Goal: Task Accomplishment & Management: Complete application form

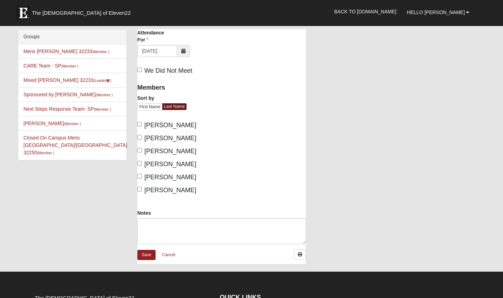
click at [184, 52] on icon at bounding box center [183, 50] width 4 height 5
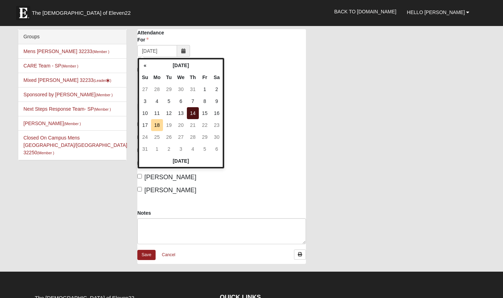
click at [195, 110] on td "14" at bounding box center [193, 113] width 12 height 12
type input "[DATE]"
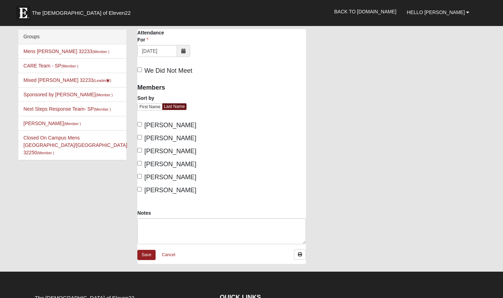
click at [155, 139] on span "[PERSON_NAME]" at bounding box center [170, 138] width 52 height 7
click at [142, 139] on input "[PERSON_NAME]" at bounding box center [139, 137] width 5 height 5
checkbox input "true"
click at [164, 190] on span "Lammie, John" at bounding box center [170, 189] width 52 height 7
click at [142, 190] on input "Lammie, John" at bounding box center [139, 189] width 5 height 5
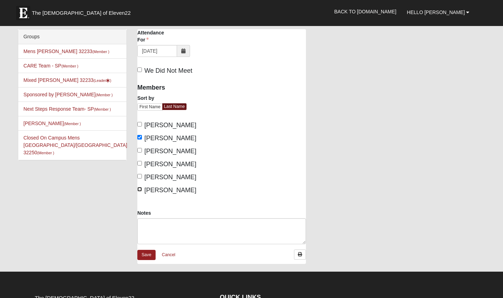
checkbox input "true"
click at [167, 124] on span "Calugar, David" at bounding box center [170, 125] width 52 height 7
click at [142, 124] on input "Calugar, David" at bounding box center [139, 124] width 5 height 5
checkbox input "true"
click at [157, 227] on textarea "Notes" at bounding box center [221, 231] width 169 height 26
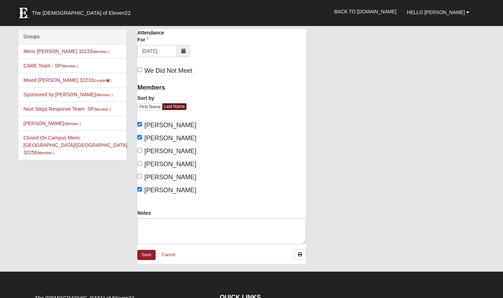
click at [143, 161] on label "[PERSON_NAME]" at bounding box center [166, 163] width 59 height 9
click at [142, 161] on input "[PERSON_NAME]" at bounding box center [139, 163] width 5 height 5
checkbox input "true"
click at [151, 229] on textarea "Notes" at bounding box center [221, 231] width 169 height 26
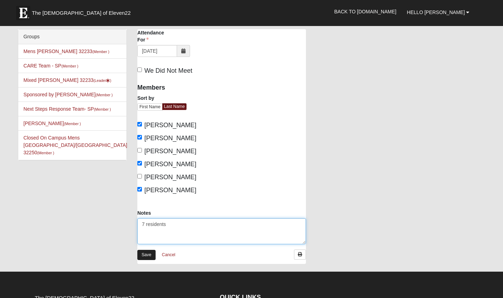
type textarea "7 residents"
click at [150, 253] on link "Save" at bounding box center [146, 255] width 18 height 10
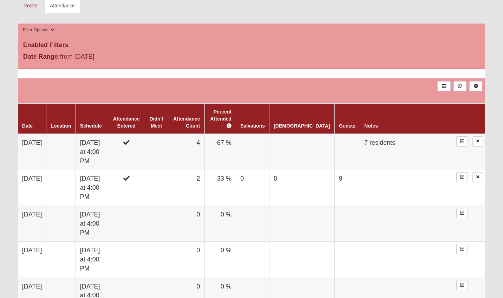
scroll to position [248, 0]
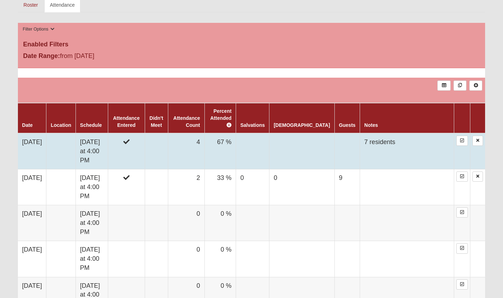
click at [41, 135] on td "8/14/2025" at bounding box center [32, 151] width 28 height 36
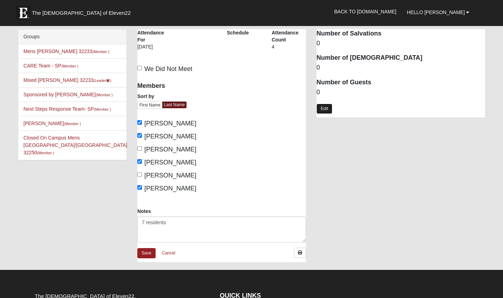
click at [324, 105] on link "Edit" at bounding box center [324, 109] width 16 height 10
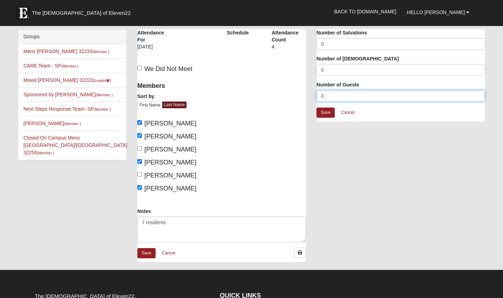
drag, startPoint x: 329, startPoint y: 96, endPoint x: 294, endPoint y: 102, distance: 35.3
click at [316, 102] on input "0" at bounding box center [400, 96] width 169 height 12
type input "7"
type input "8"
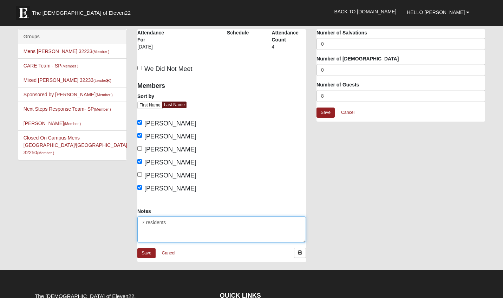
click at [170, 223] on textarea "7 residents" at bounding box center [221, 229] width 169 height 26
type textarea "7 residents + 1 family"
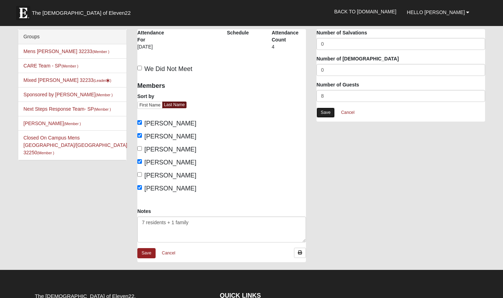
click at [327, 110] on link "Save" at bounding box center [325, 112] width 18 height 10
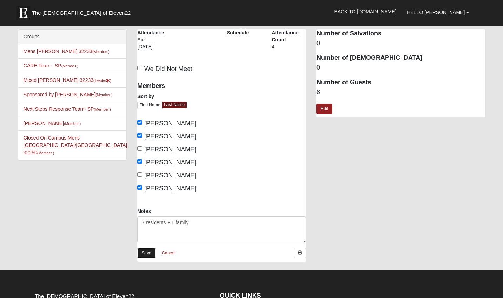
click at [143, 253] on link "Save" at bounding box center [146, 253] width 18 height 10
